Goal: Task Accomplishment & Management: Complete application form

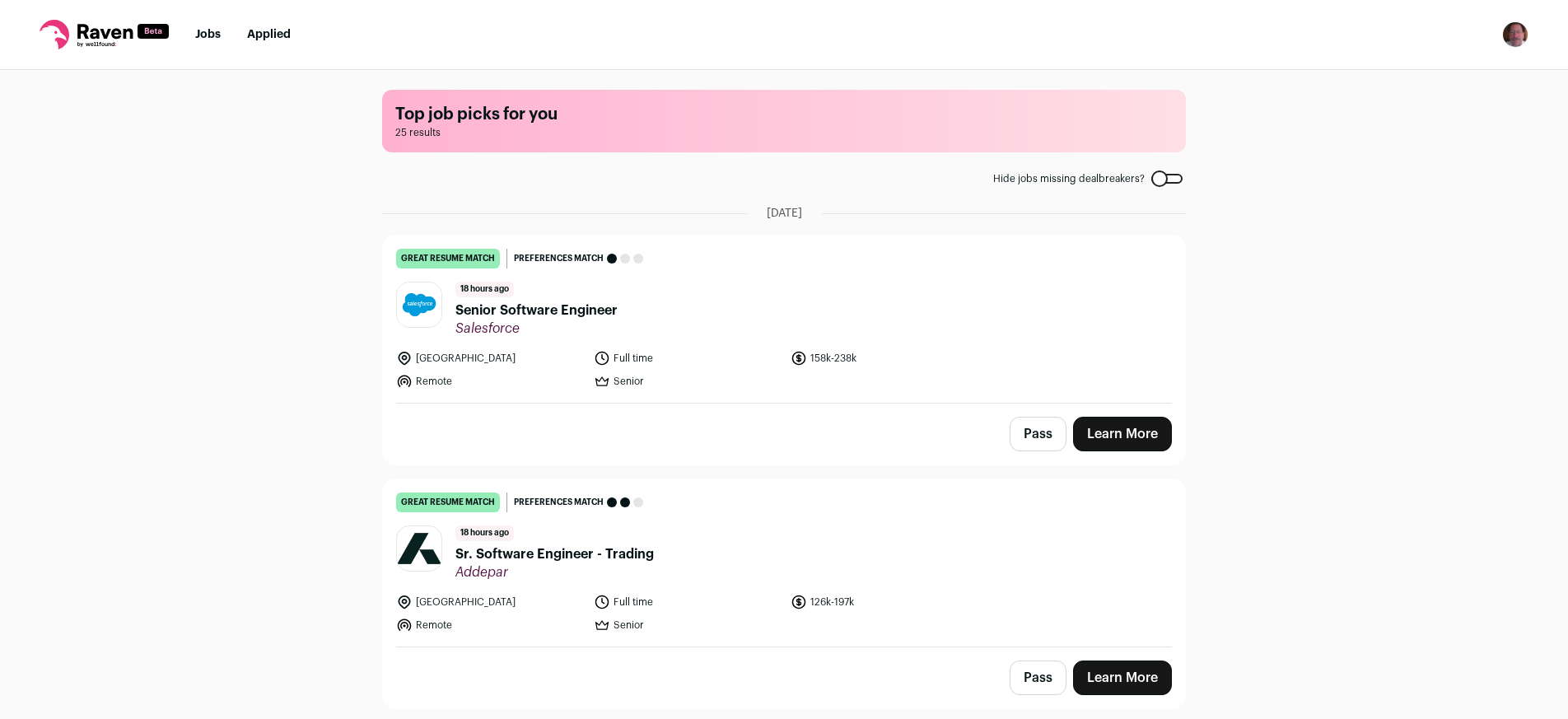
click at [549, 312] on span "Senior Software Engineer" at bounding box center [536, 310] width 162 height 20
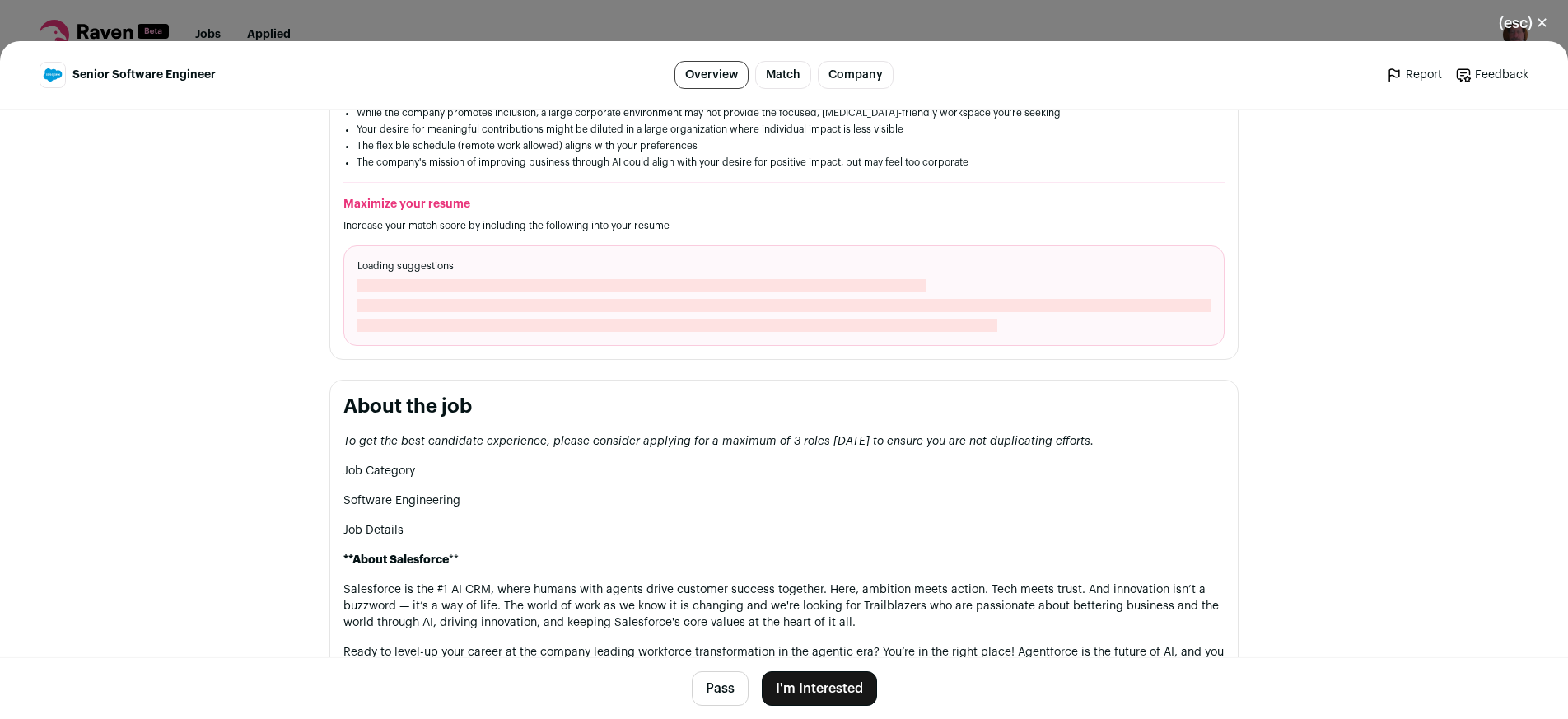
scroll to position [522, 0]
click at [705, 684] on button "Pass" at bounding box center [720, 689] width 57 height 35
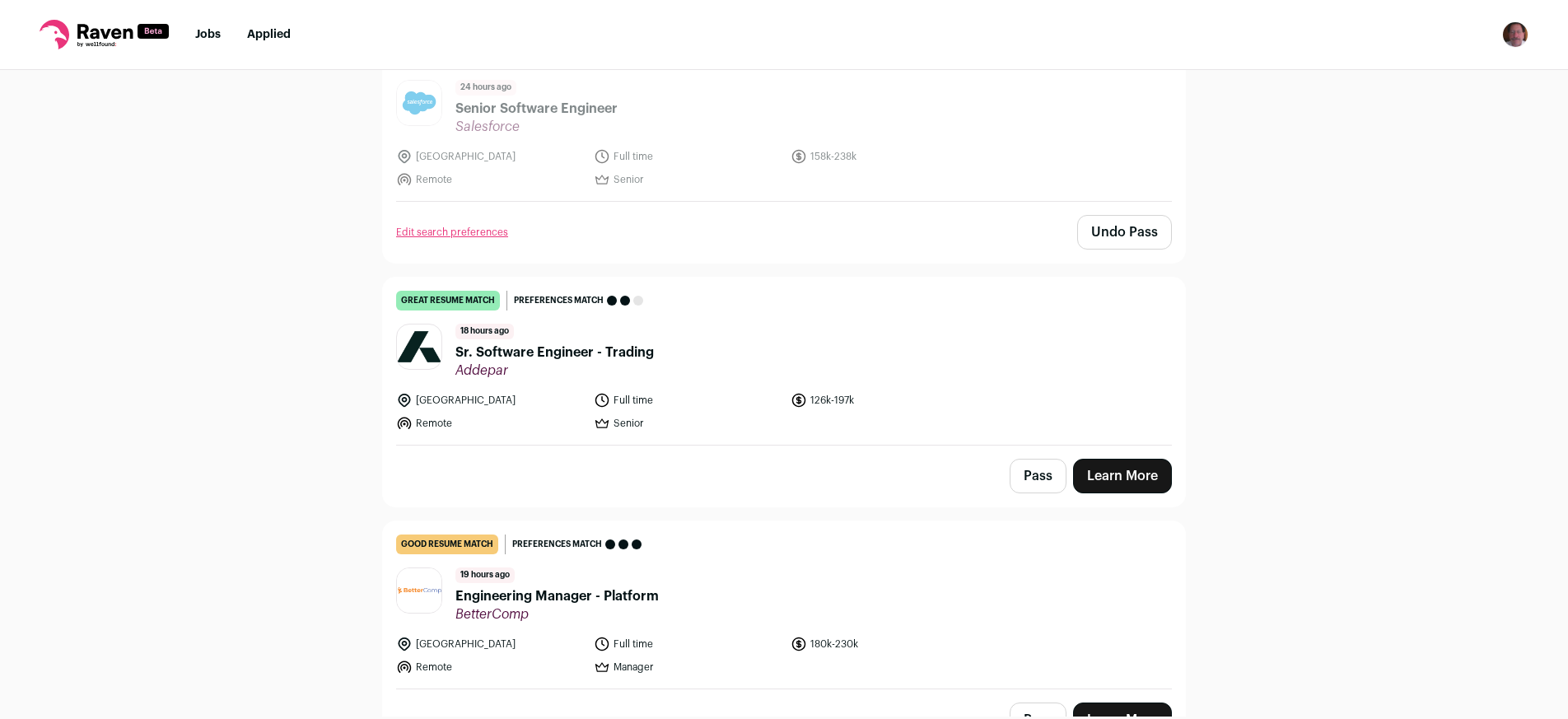
scroll to position [204, 0]
click at [553, 353] on span "Sr. Software Engineer - Trading" at bounding box center [554, 351] width 199 height 20
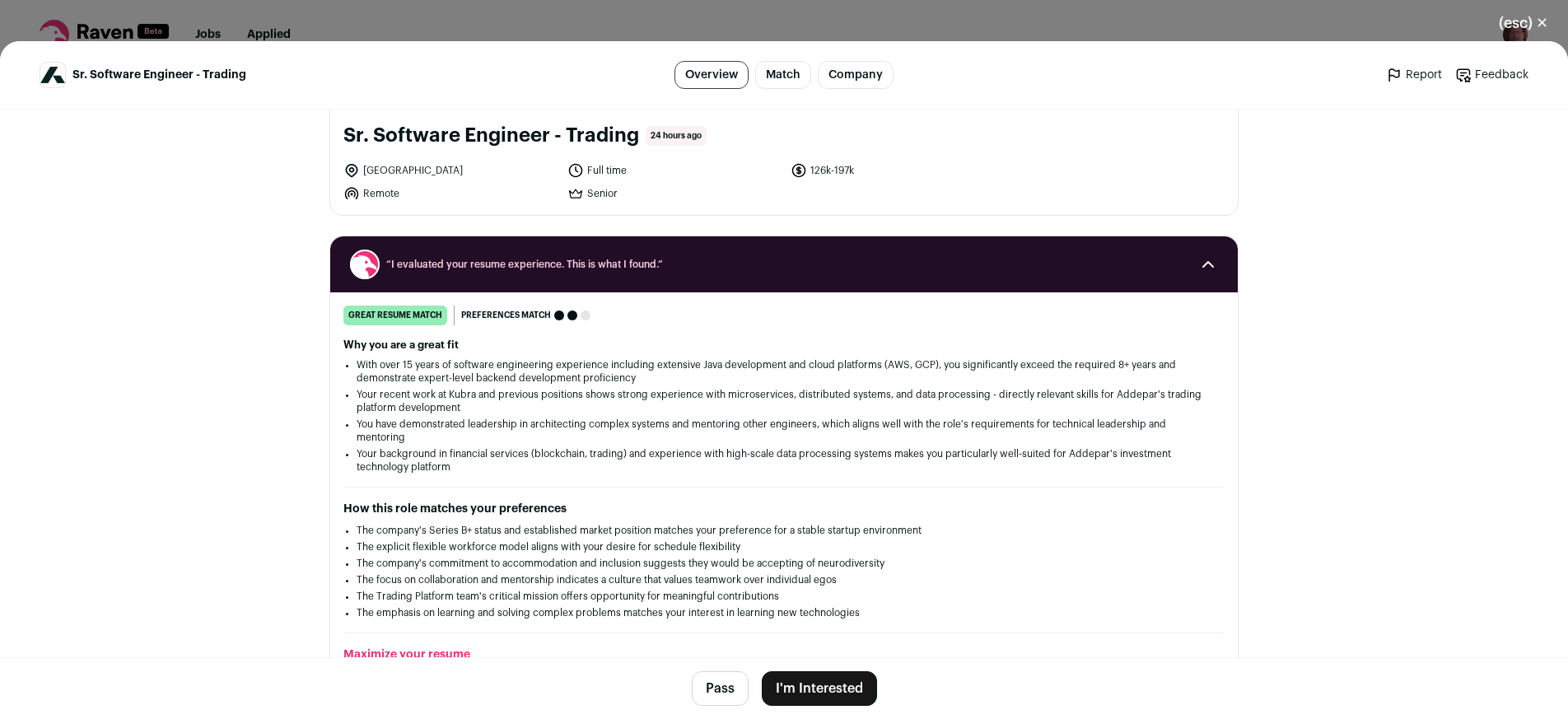
scroll to position [0, 0]
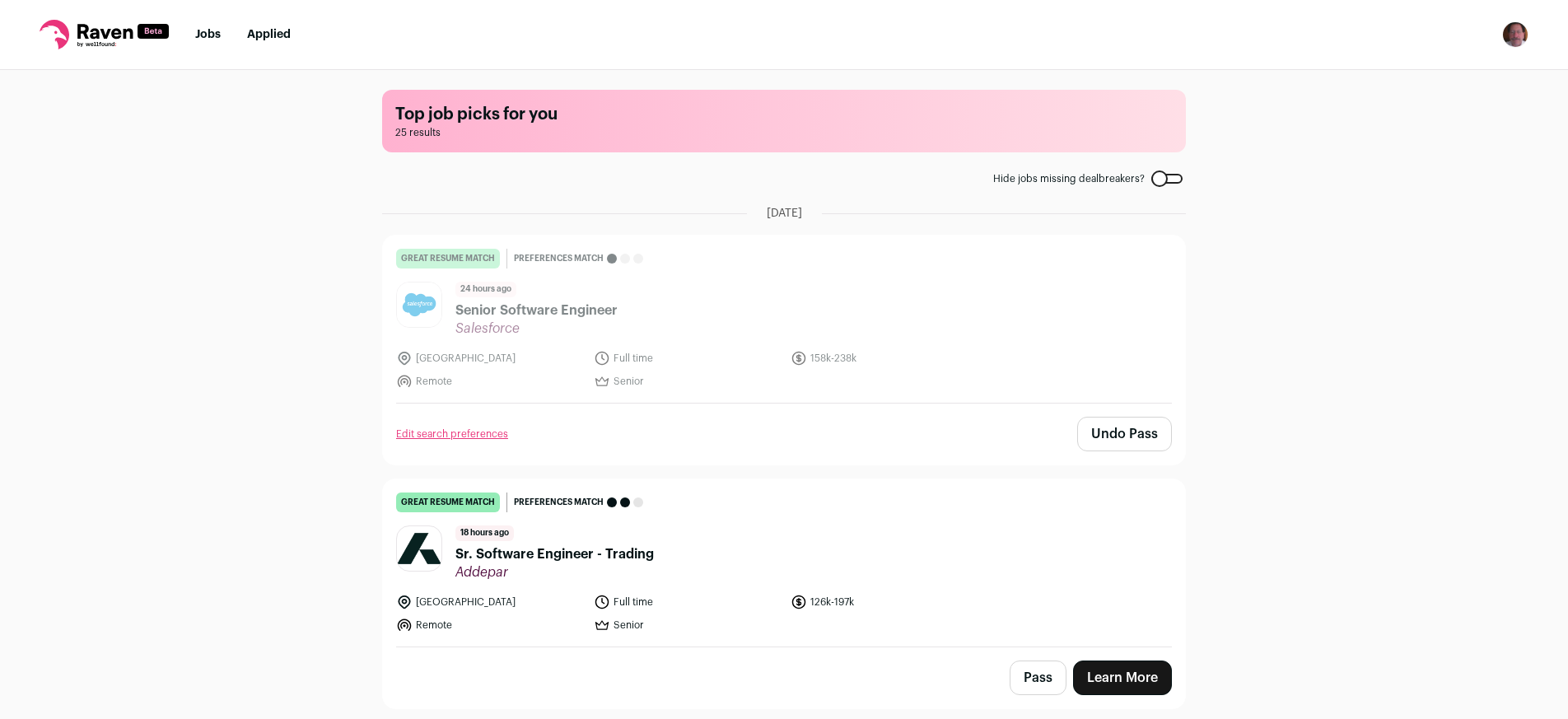
click at [535, 554] on span "Sr. Software Engineer - Trading" at bounding box center [554, 554] width 199 height 20
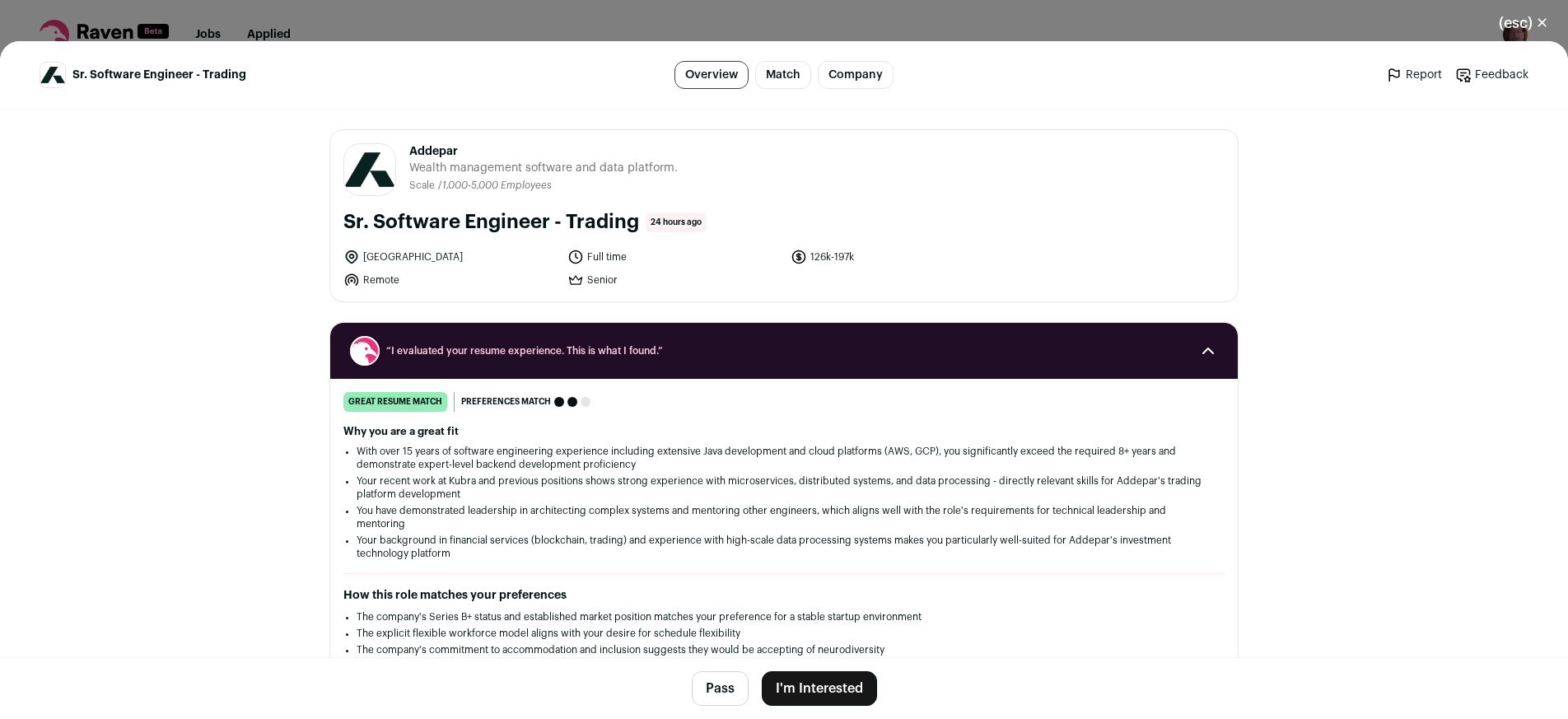
click at [824, 692] on button "I'm Interested" at bounding box center [819, 689] width 116 height 35
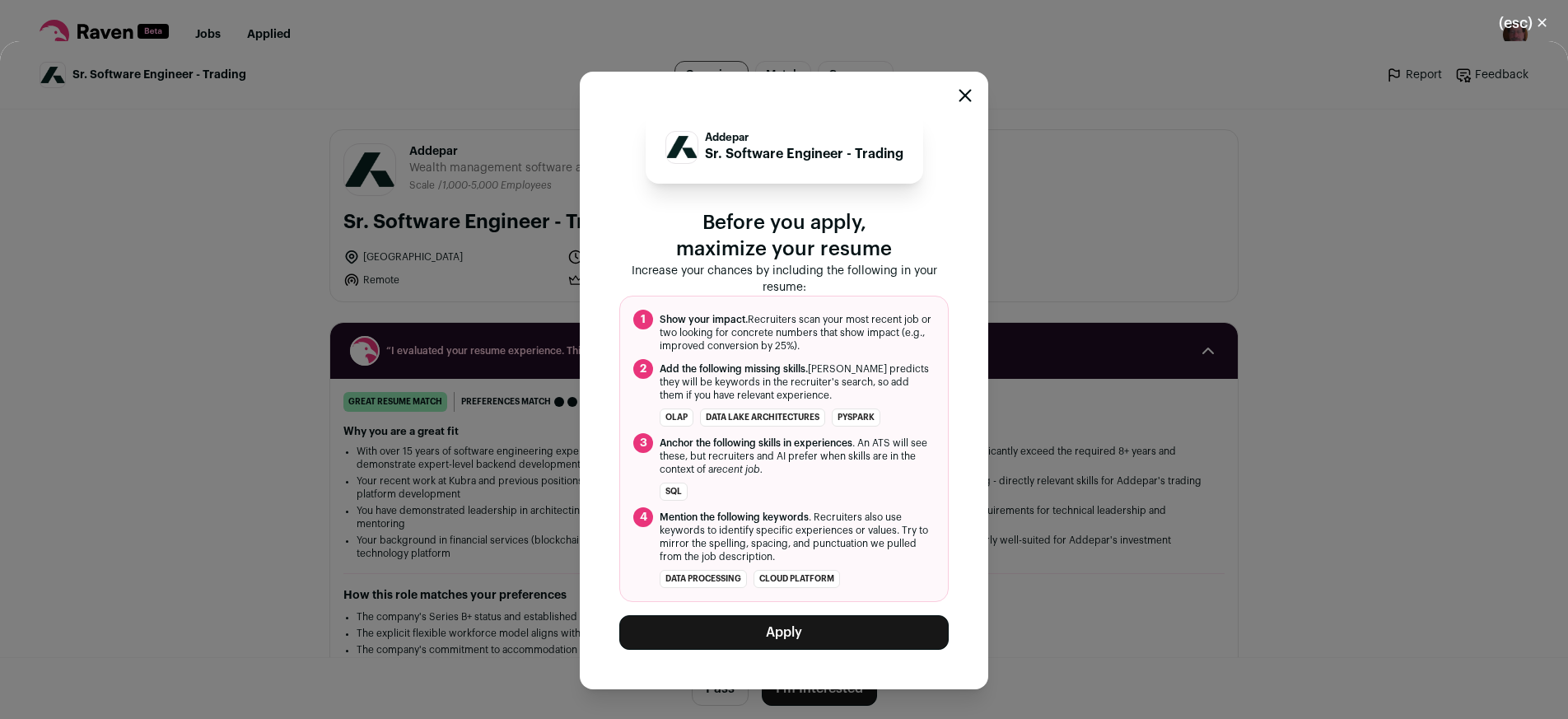
click at [776, 627] on button "Apply" at bounding box center [784, 632] width 329 height 35
